Goal: Navigation & Orientation: Find specific page/section

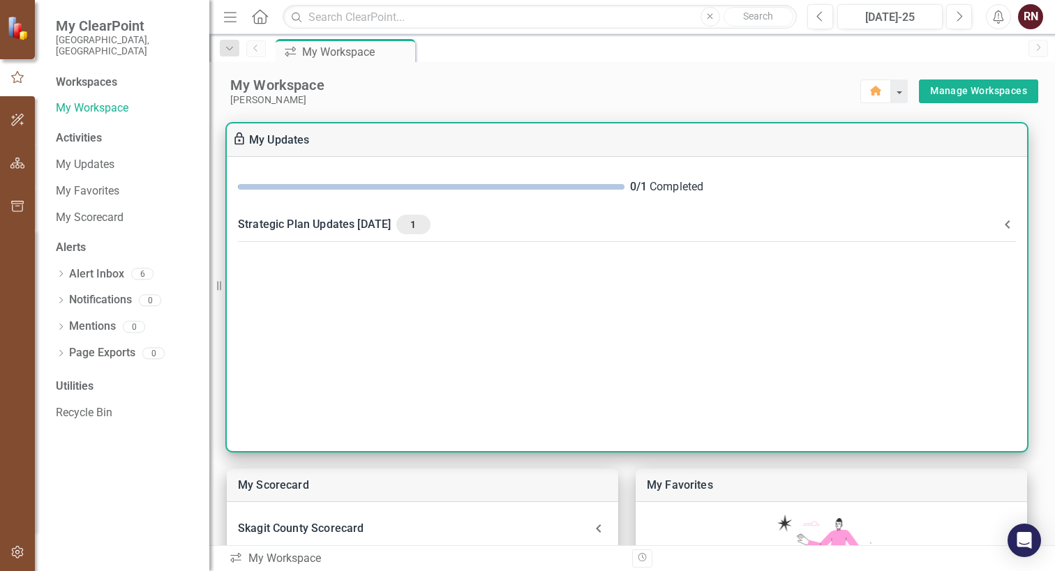
click at [359, 225] on div "Strategic Plan Updates JULY 25 1" at bounding box center [618, 225] width 761 height 20
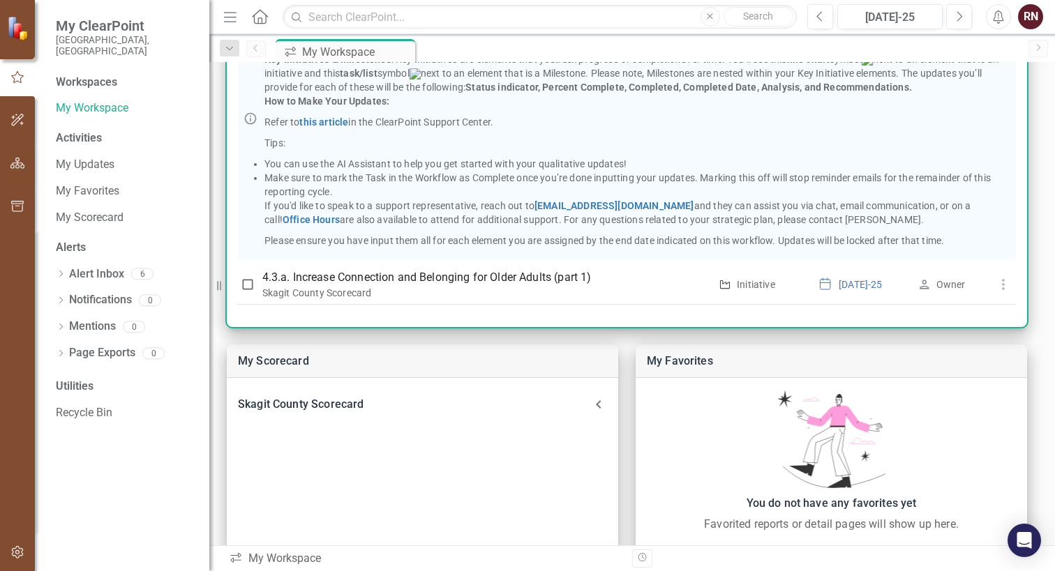
scroll to position [140, 0]
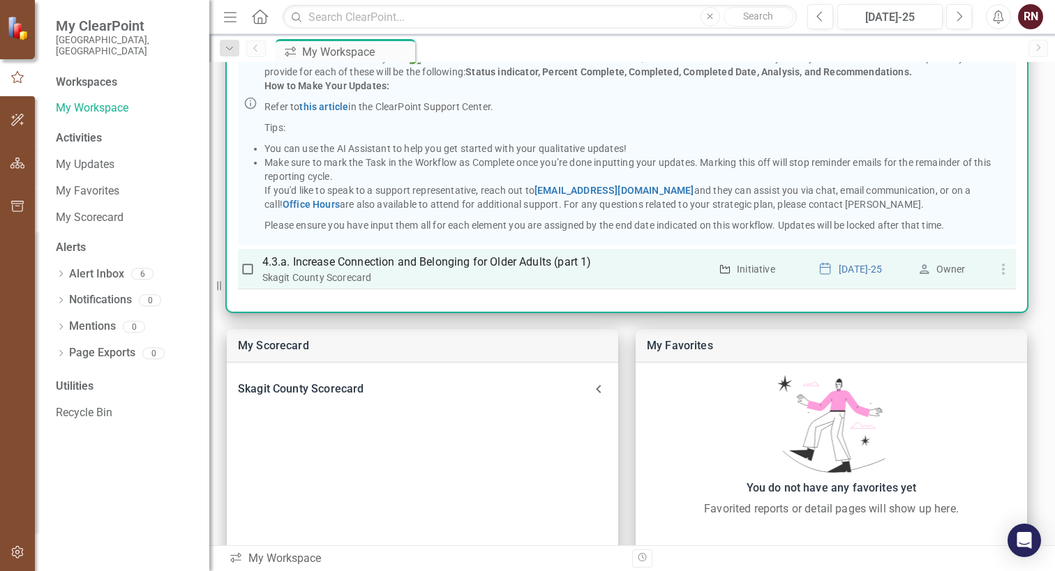
click at [348, 262] on p "4.3.a. Increase Connection and Belonging for Older Adults (part 1)" at bounding box center [486, 262] width 448 height 17
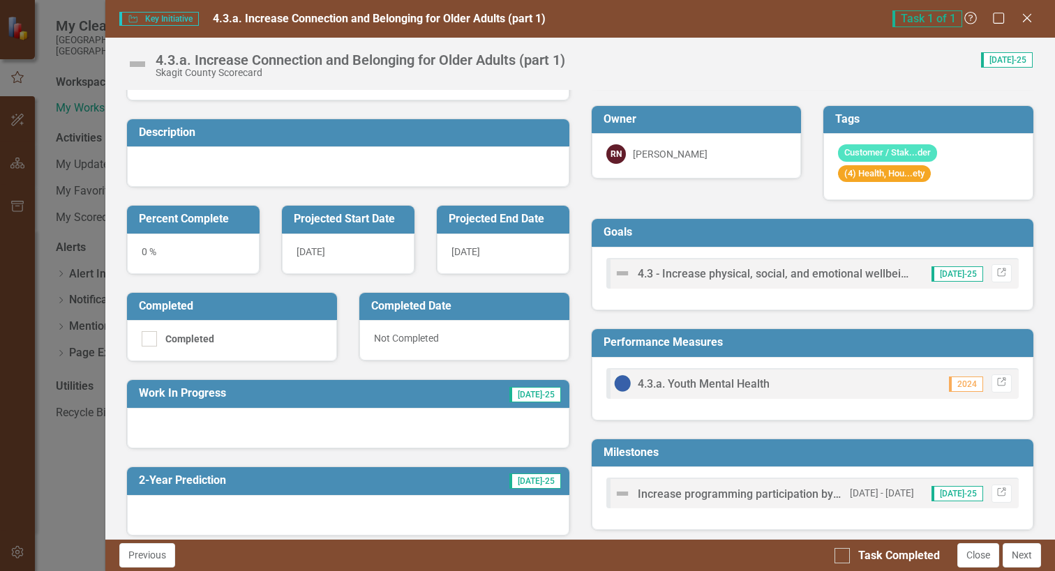
scroll to position [36, 0]
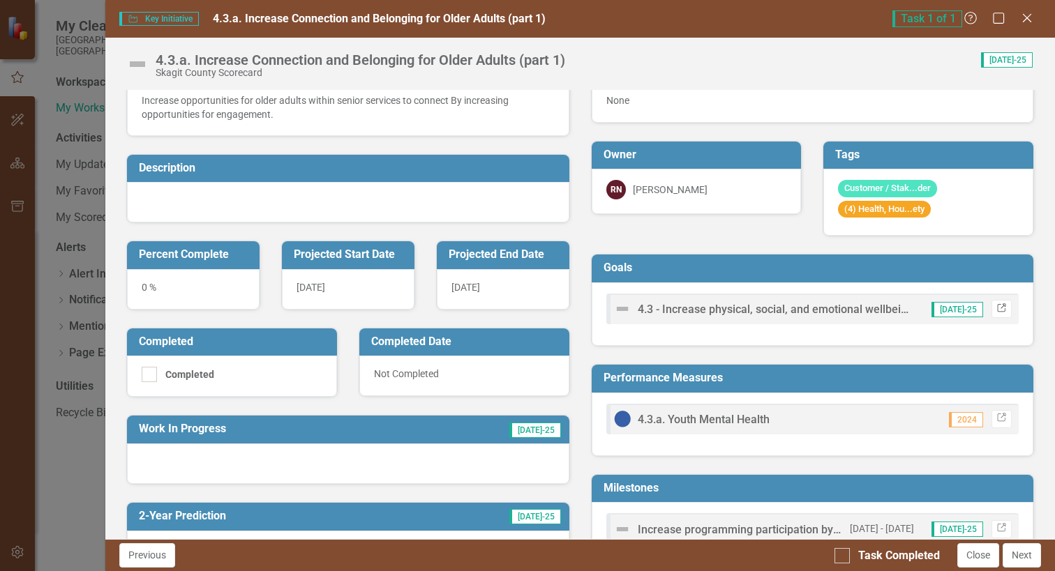
click at [996, 307] on icon "Link" at bounding box center [1001, 309] width 10 height 8
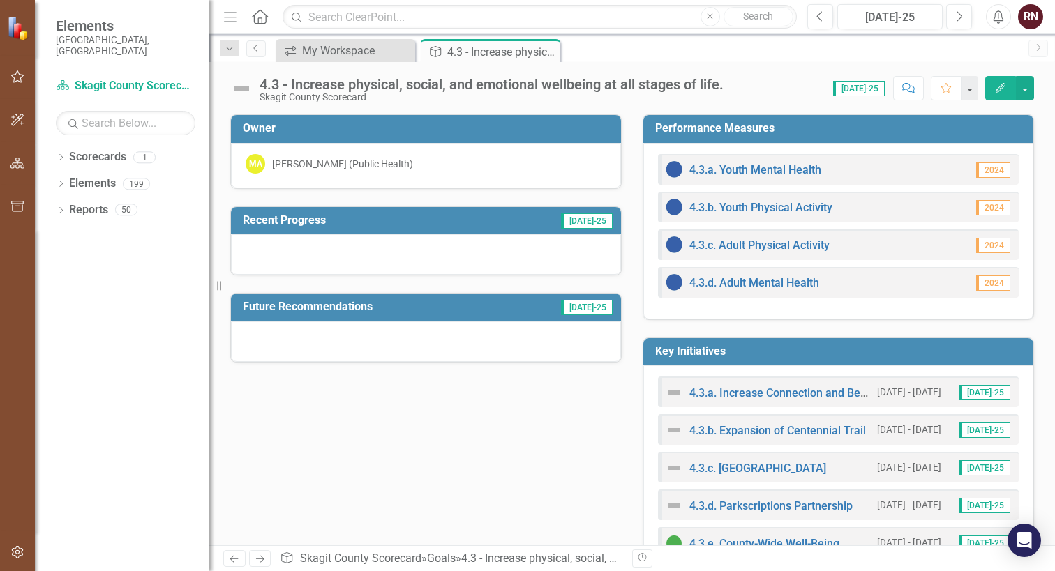
scroll to position [70, 0]
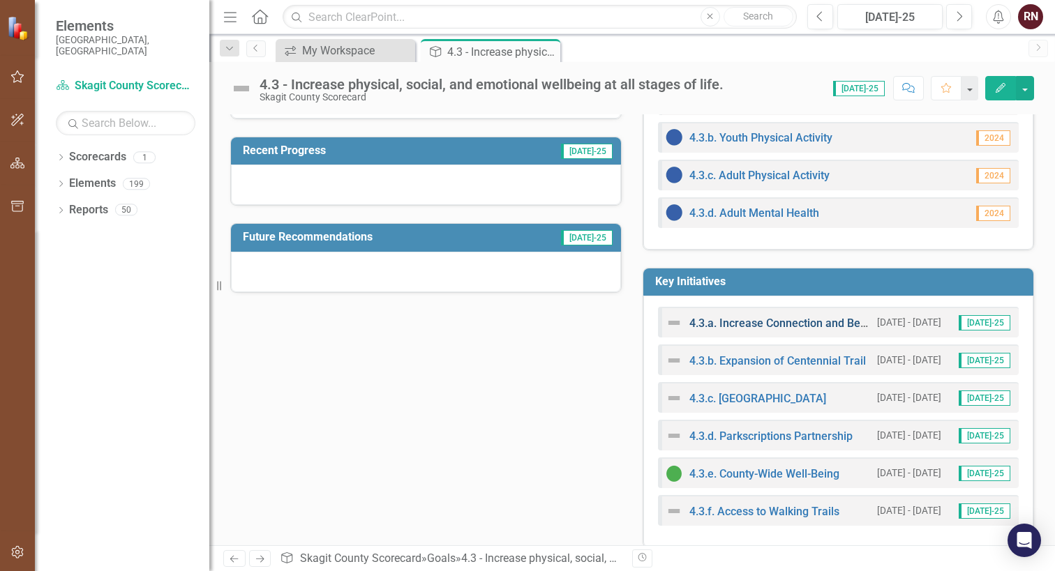
click at [789, 324] on link "4.3.a. Increase Connection and Belonging for Older Adults (part 1)" at bounding box center [854, 323] width 331 height 13
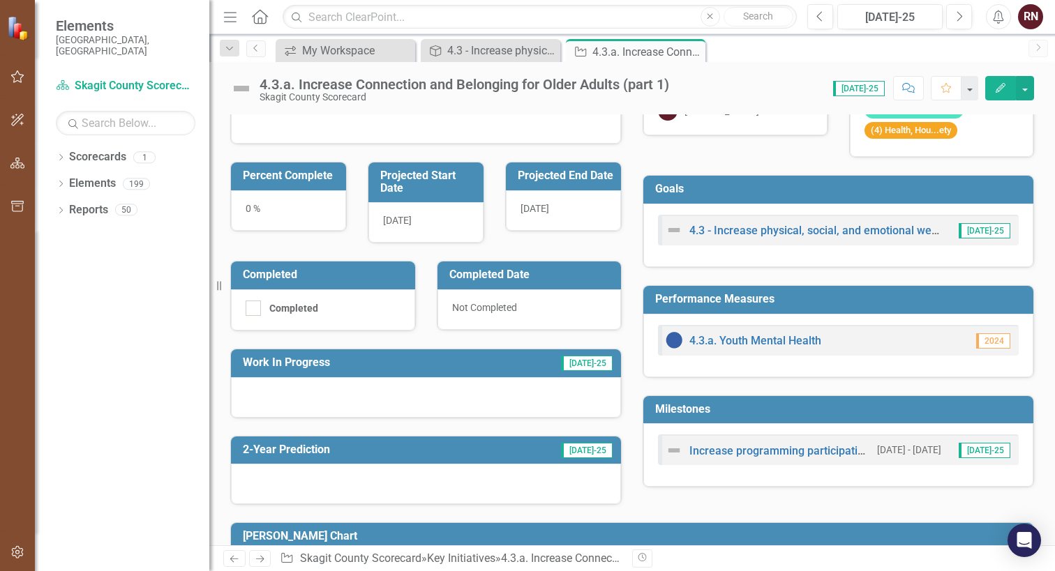
scroll to position [209, 0]
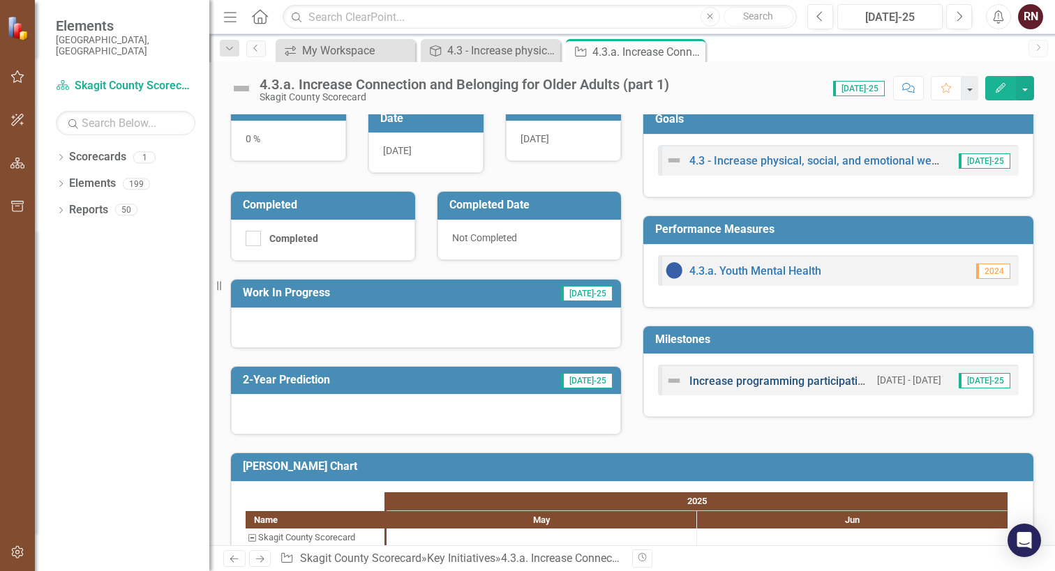
click at [795, 381] on link "Increase programming participation by 5% each quarter" at bounding box center [829, 381] width 280 height 13
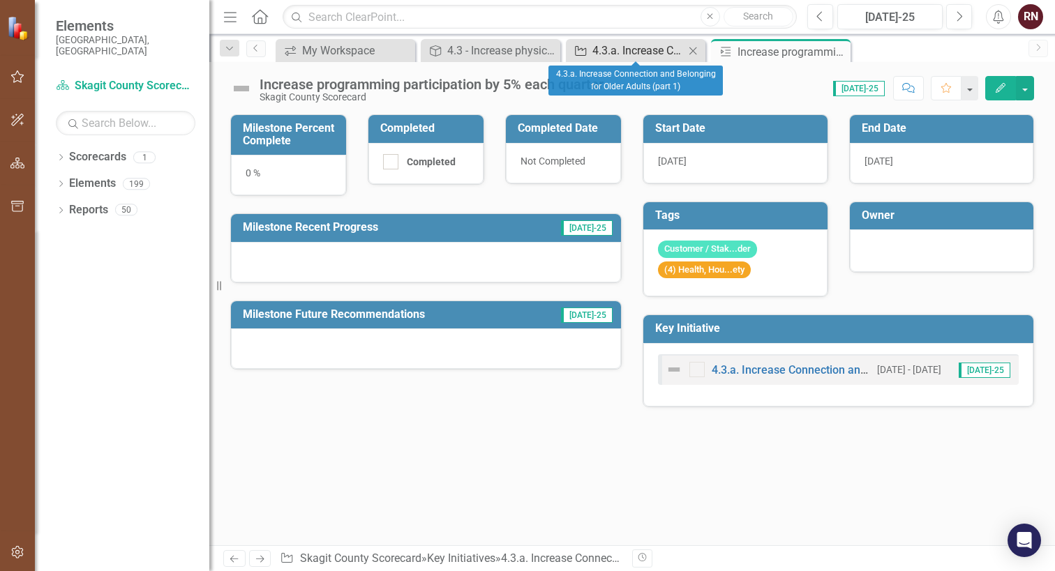
click at [635, 52] on div "4.3.a. Increase Connection and Belonging for Older Adults (part 1)" at bounding box center [638, 50] width 92 height 17
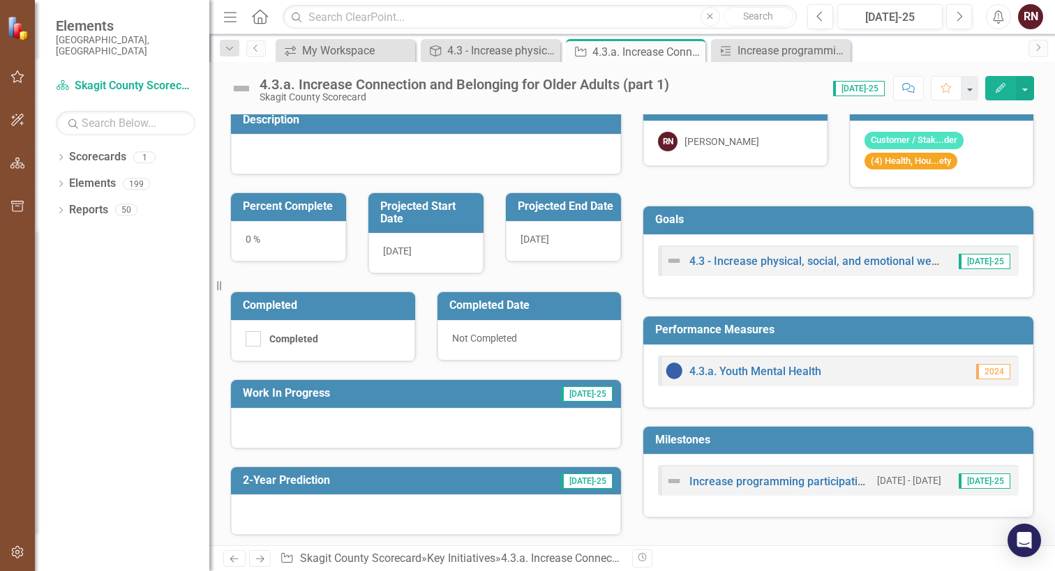
scroll to position [140, 0]
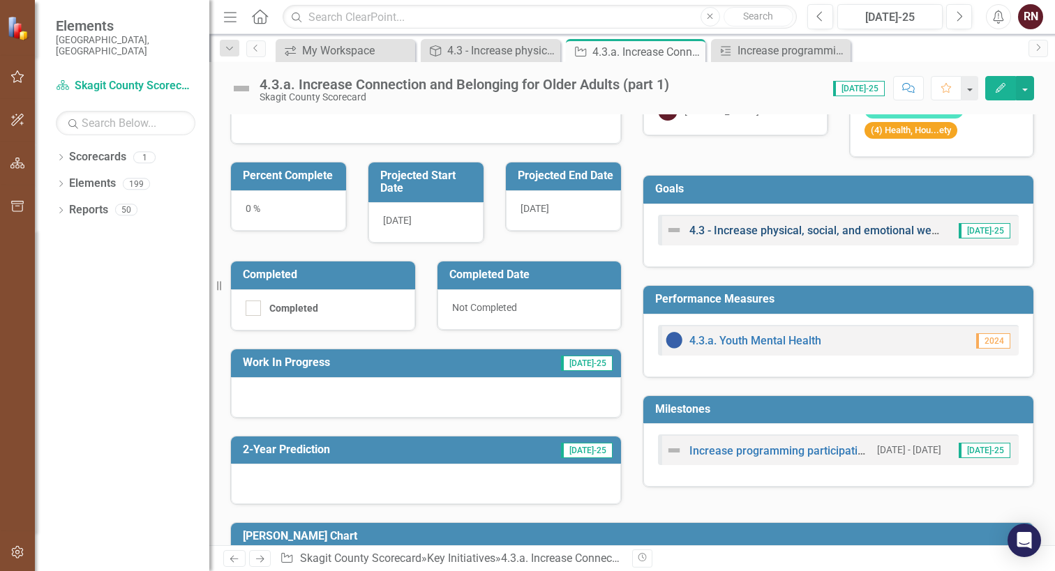
click at [726, 227] on link "4.3 - Increase physical, social, and emotional wellbeing at all stages of life." at bounding box center [876, 230] width 374 height 13
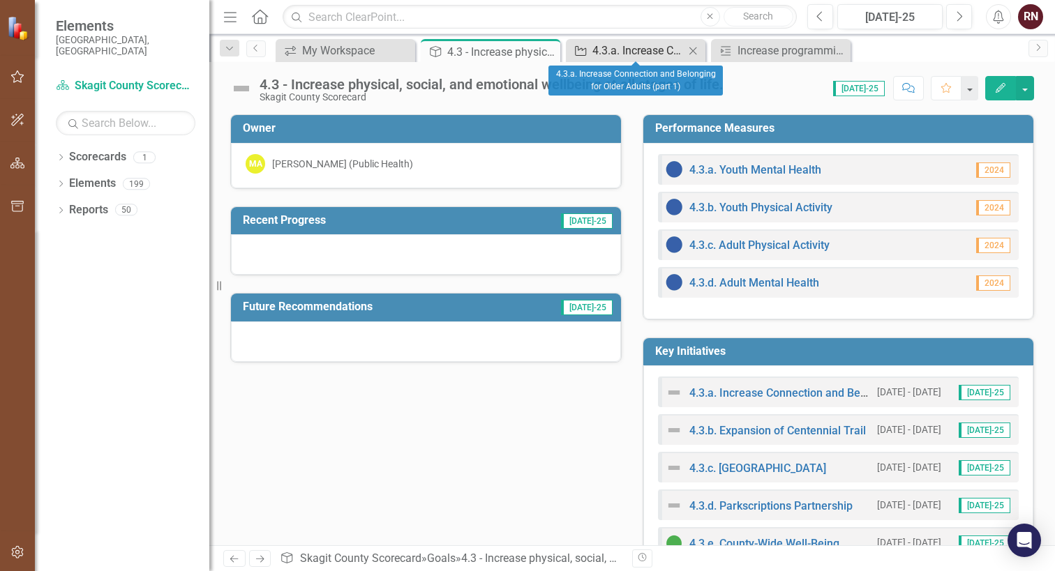
click at [635, 47] on div "4.3.a. Increase Connection and Belonging for Older Adults (part 1)" at bounding box center [638, 50] width 92 height 17
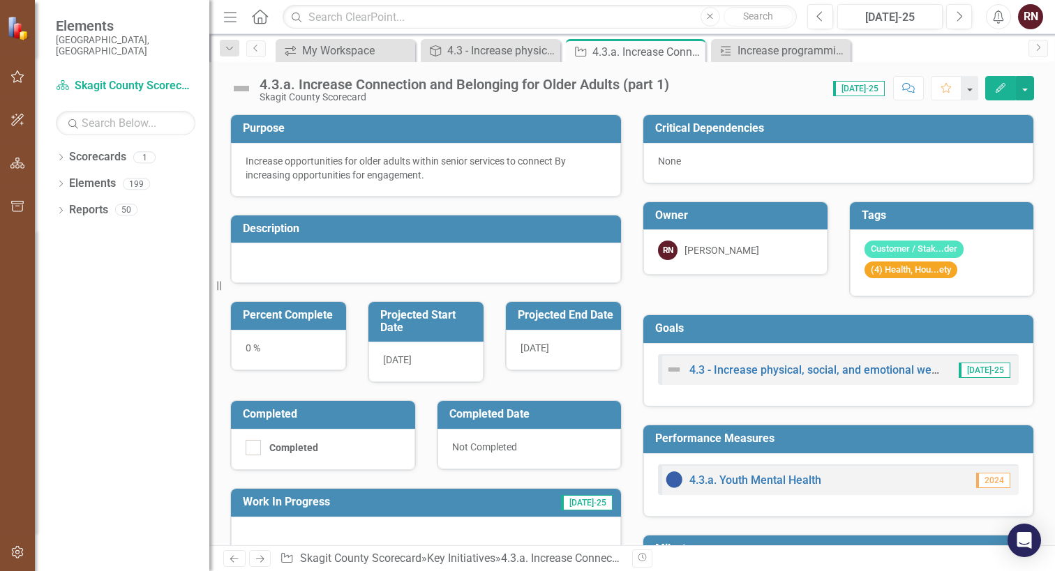
click at [315, 259] on div at bounding box center [426, 263] width 390 height 40
click at [314, 259] on div at bounding box center [426, 263] width 390 height 40
click at [313, 259] on div at bounding box center [426, 263] width 390 height 40
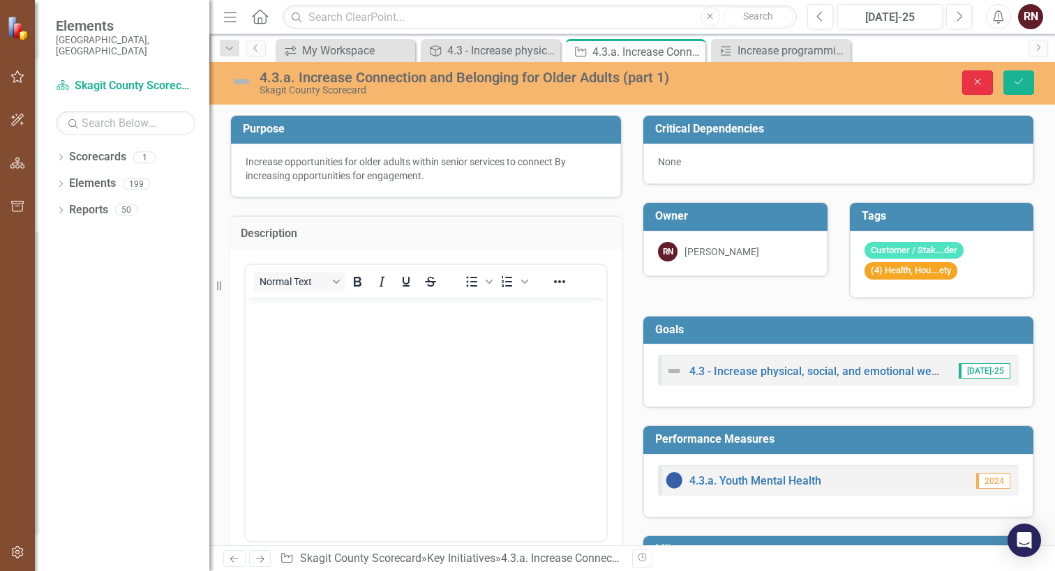
click at [974, 77] on icon "Close" at bounding box center [977, 82] width 13 height 10
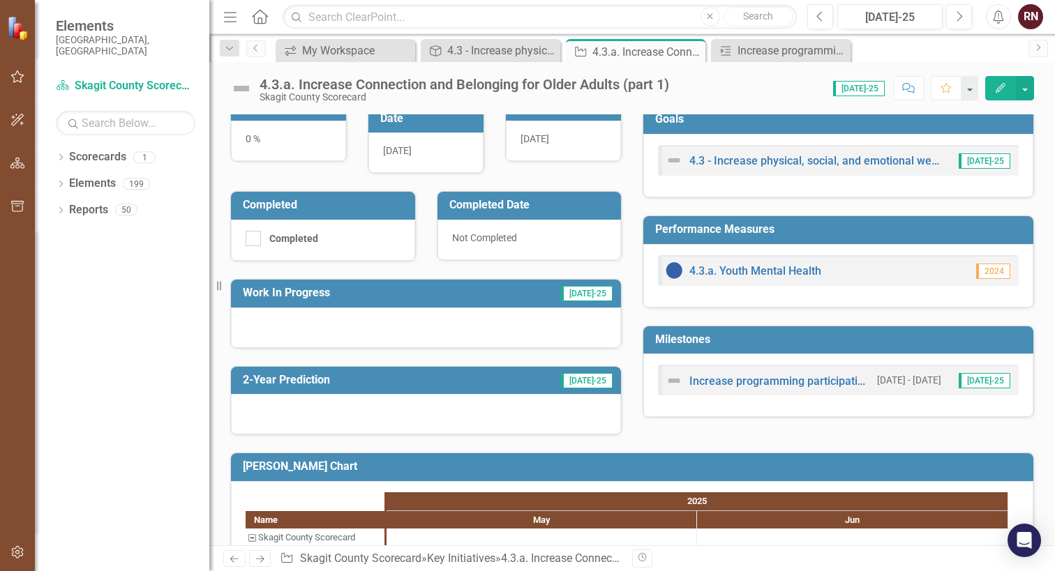
scroll to position [276, 0]
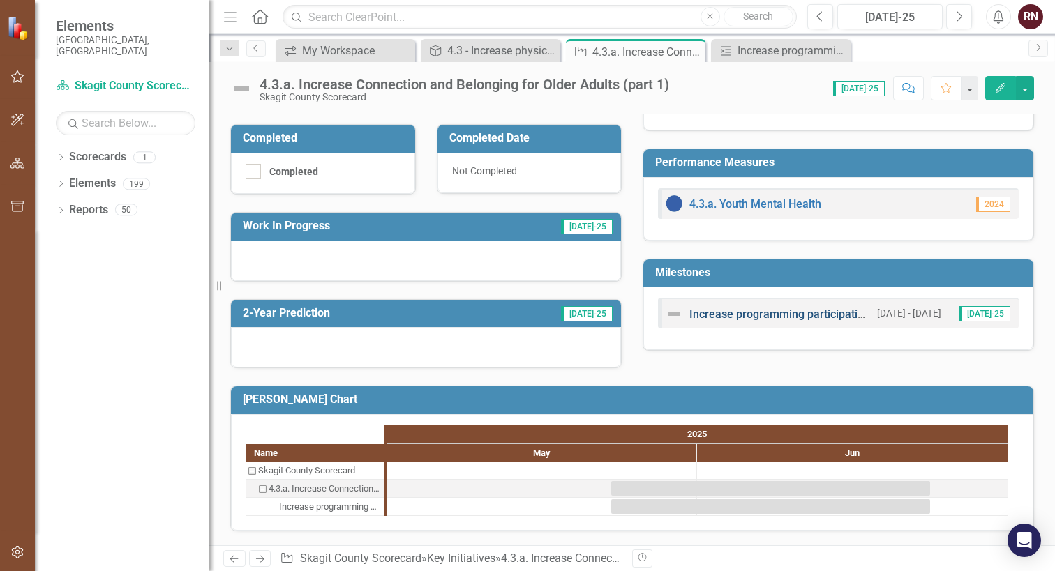
click at [784, 319] on link "Increase programming participation by 5% each quarter" at bounding box center [829, 314] width 280 height 13
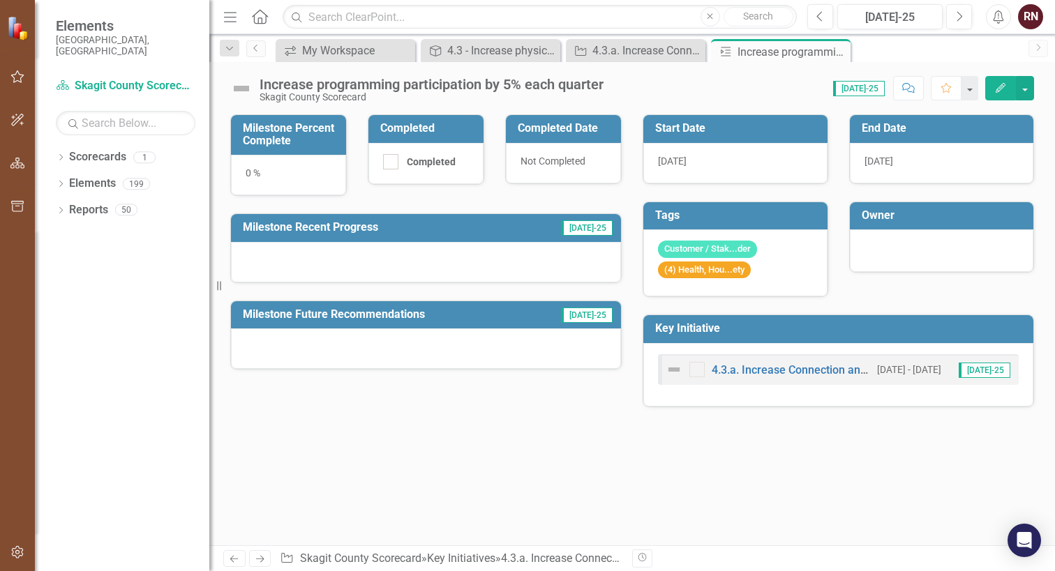
click at [686, 160] on span "[DATE]" at bounding box center [672, 161] width 29 height 11
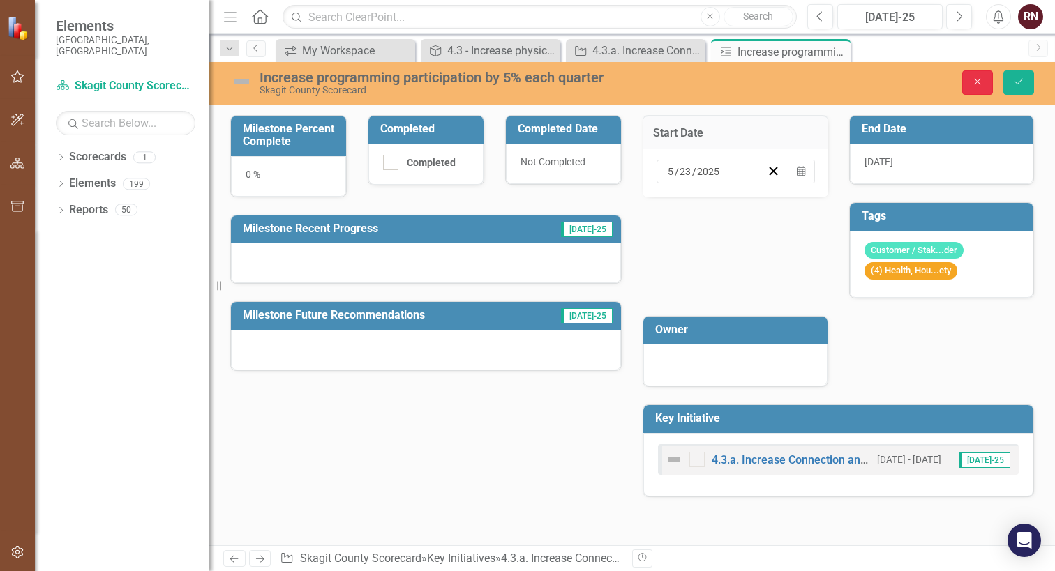
click at [976, 80] on icon "Close" at bounding box center [977, 82] width 13 height 10
